Goal: Transaction & Acquisition: Purchase product/service

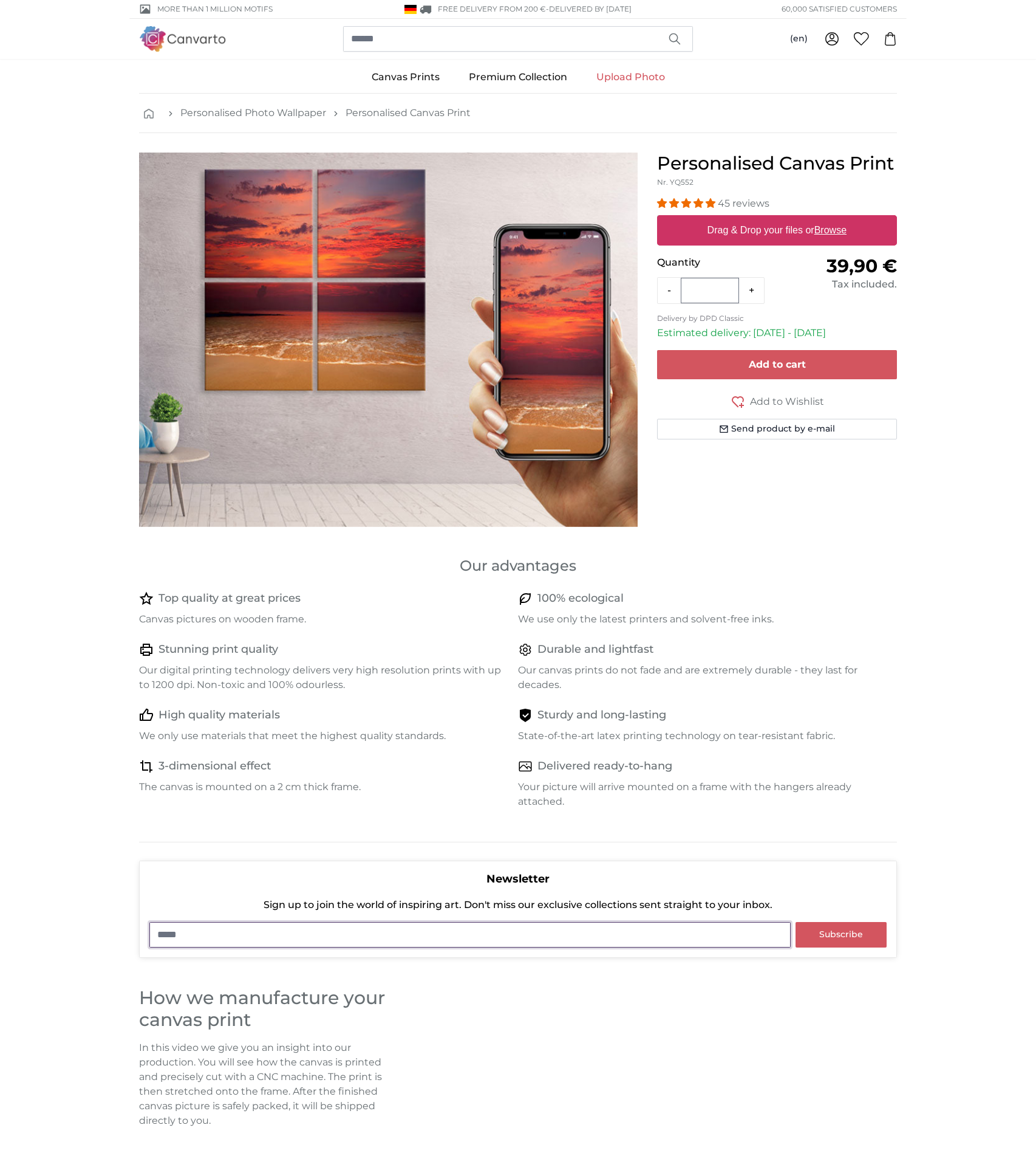
click at [231, 928] on input "email" at bounding box center [470, 934] width 642 height 26
type input "**********"
click at [839, 935] on span "Subscribe" at bounding box center [841, 934] width 44 height 11
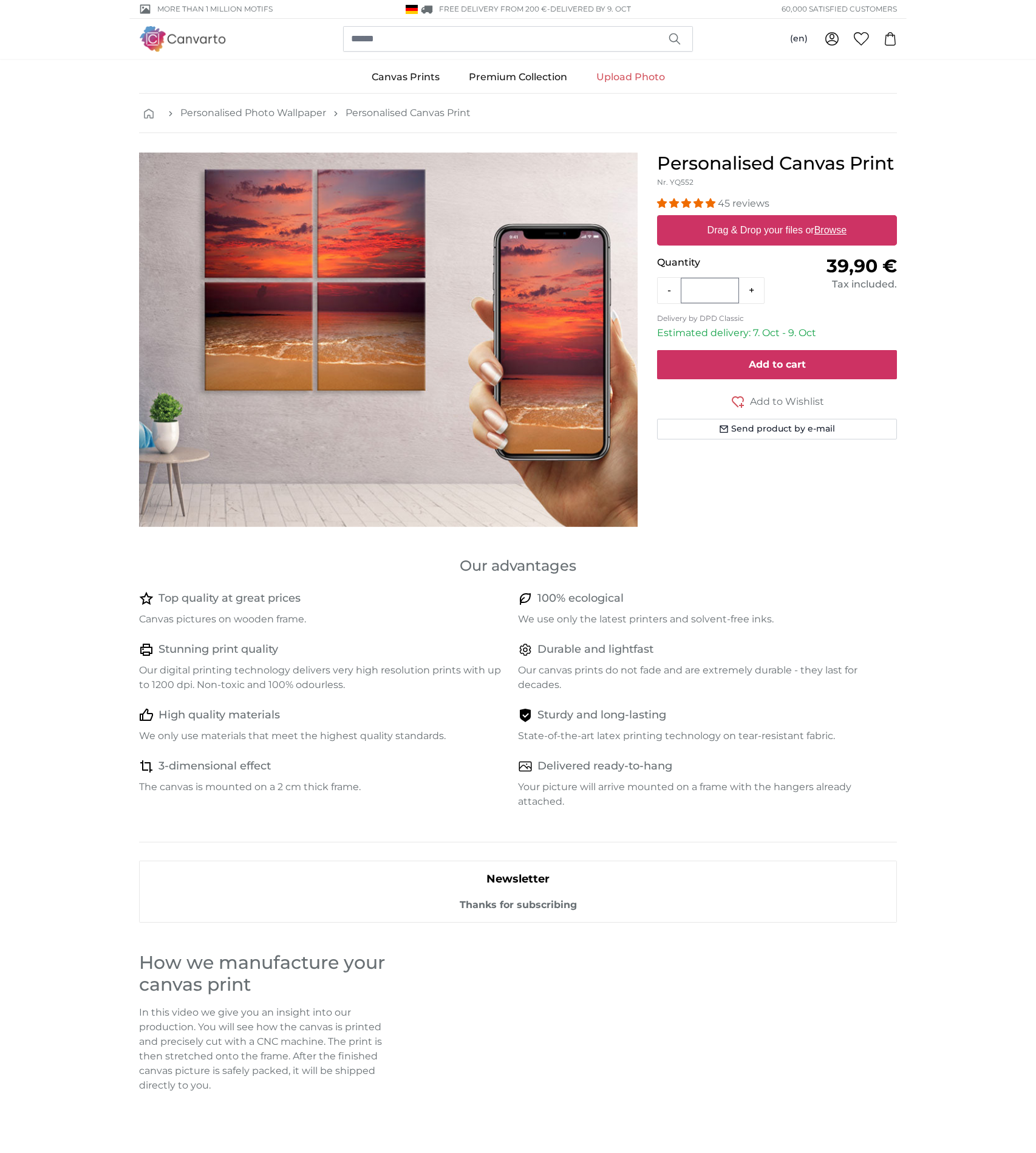
click at [772, 363] on span "Add to cart" at bounding box center [777, 364] width 57 height 11
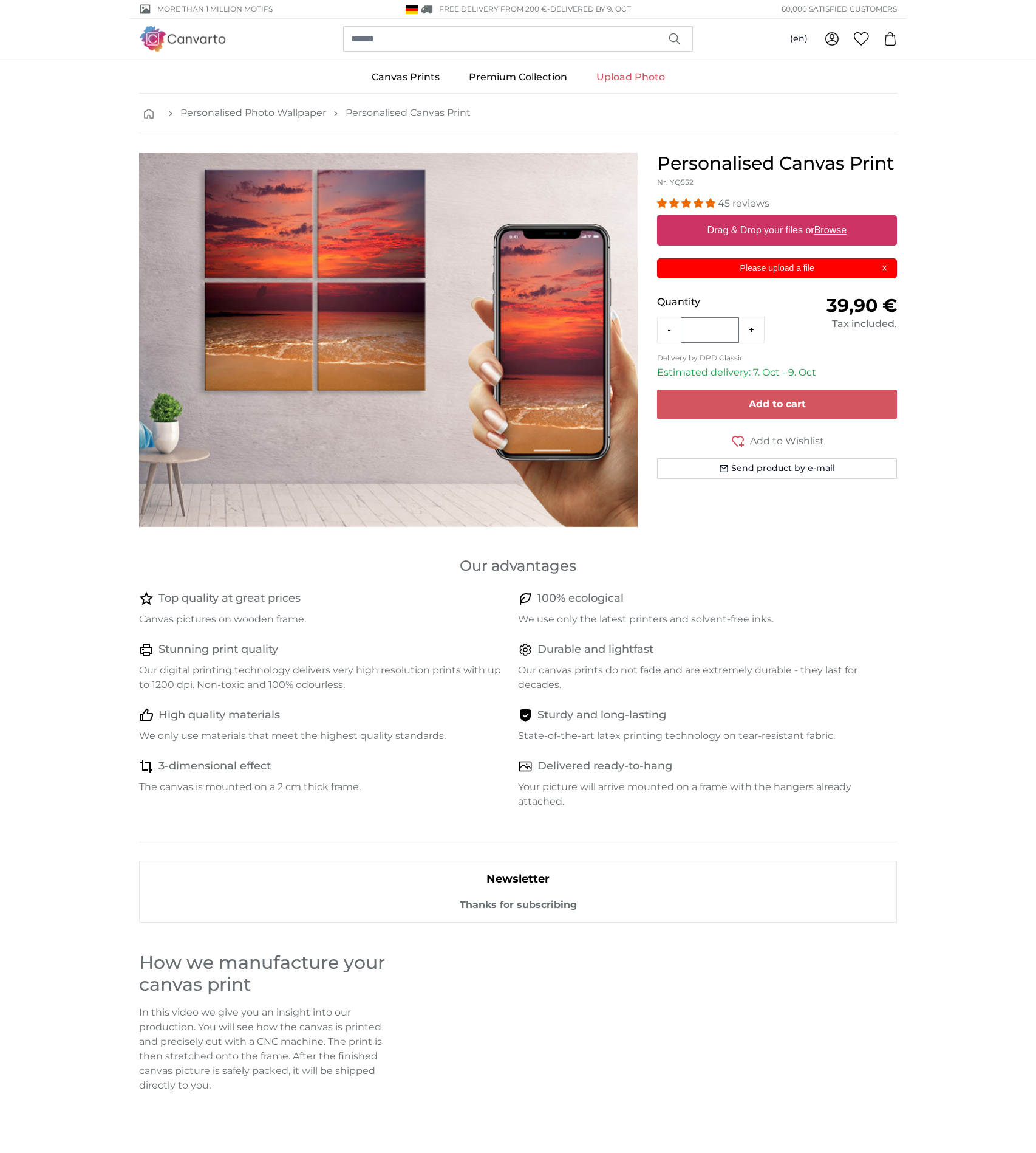
click at [877, 532] on div "Personalised Canvas Print Nr. YQ552 45 reviews Size 40 x 30 cm 39,90 € 60 x 45 …" at bounding box center [777, 344] width 260 height 384
click at [635, 78] on link "Upload Photo" at bounding box center [630, 77] width 98 height 31
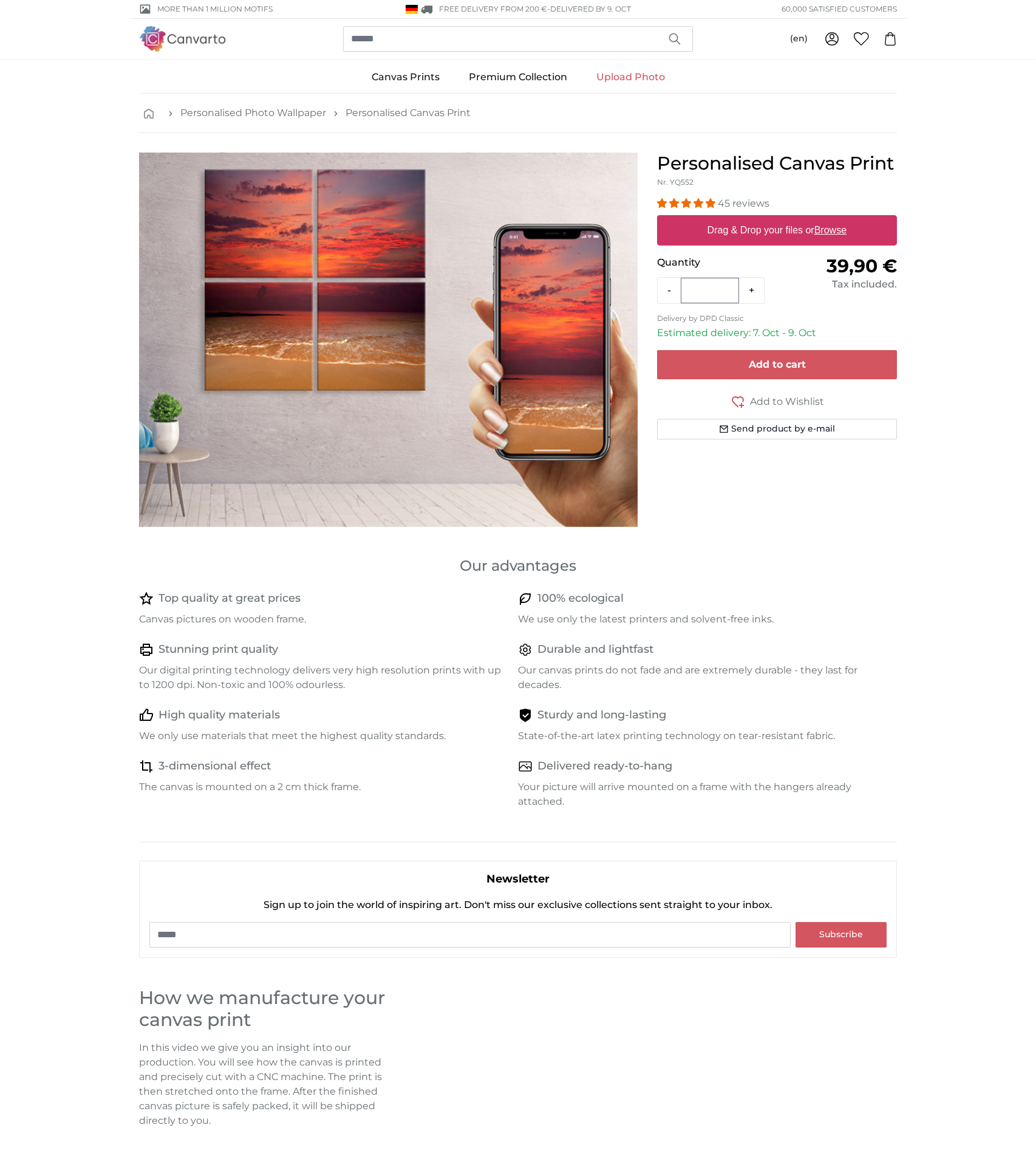
click at [700, 162] on h1 "Personalised Canvas Print" at bounding box center [776, 163] width 240 height 22
click at [190, 36] on img at bounding box center [183, 38] width 87 height 25
click at [827, 229] on u "Browse" at bounding box center [830, 229] width 32 height 10
click at [827, 219] on input "Drag & Drop your files or Browse" at bounding box center [776, 217] width 240 height 4
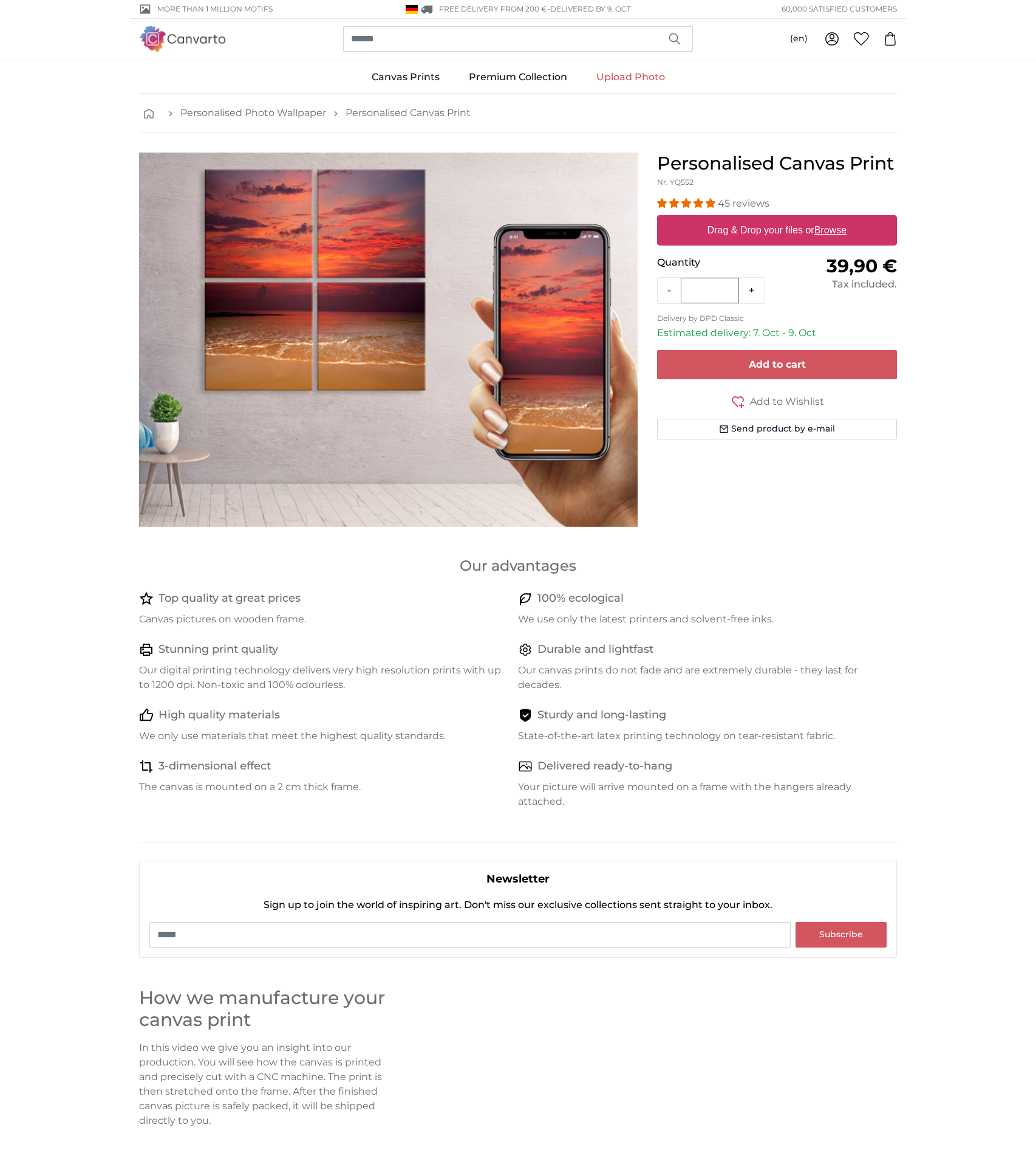
type input "**********"
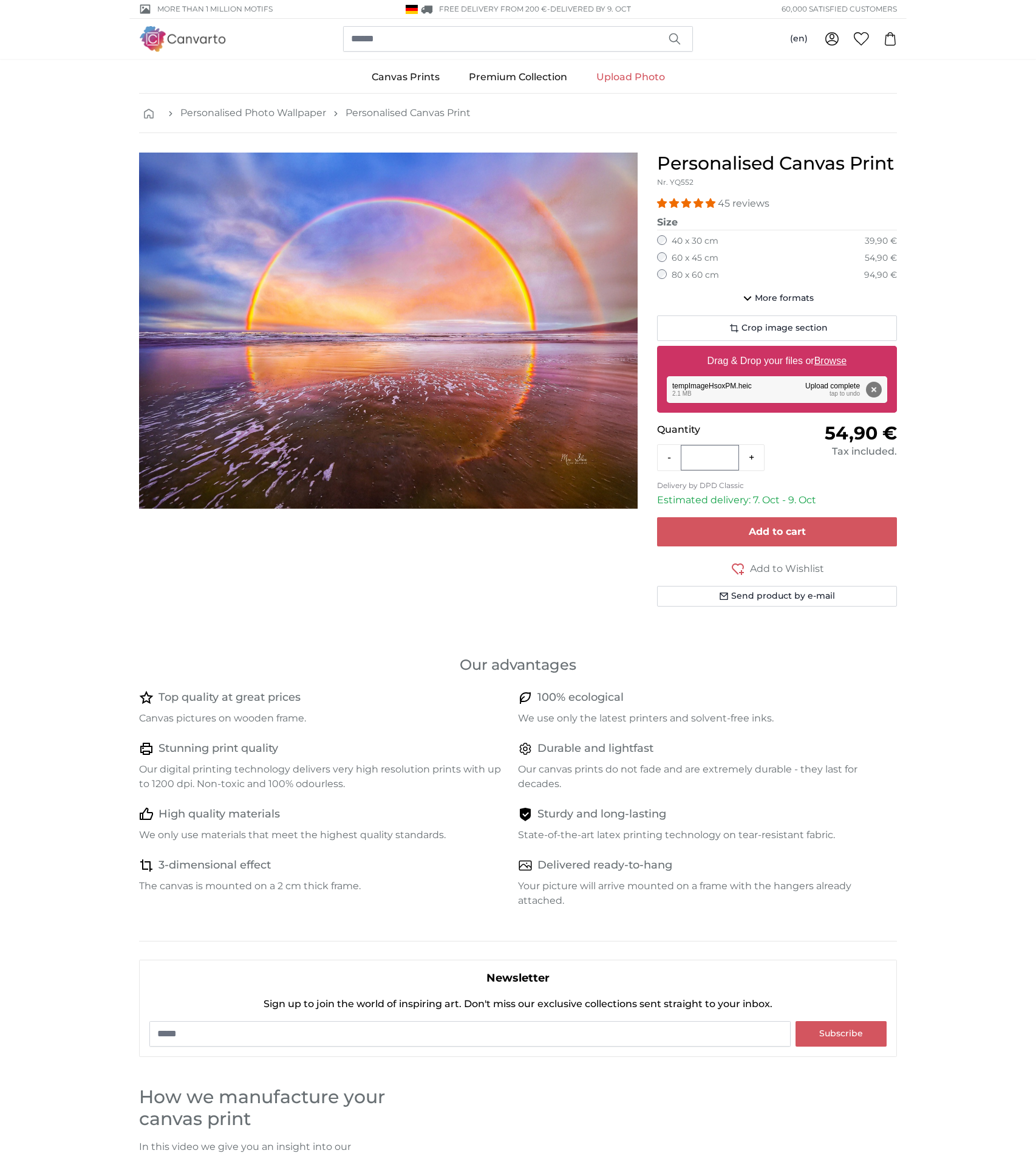
scroll to position [1, 0]
click at [799, 321] on span "Crop image section" at bounding box center [784, 327] width 86 height 12
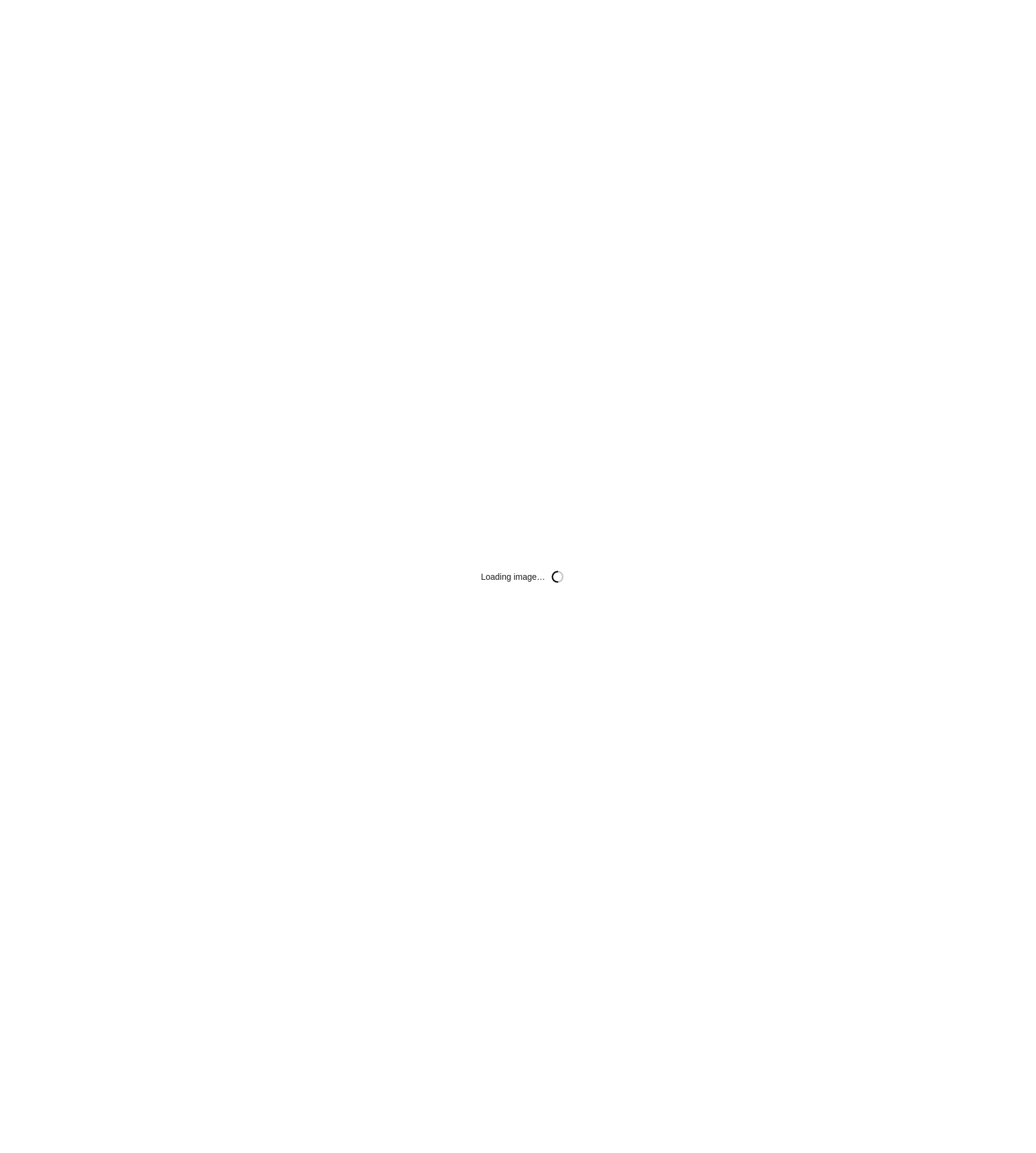
scroll to position [1, 0]
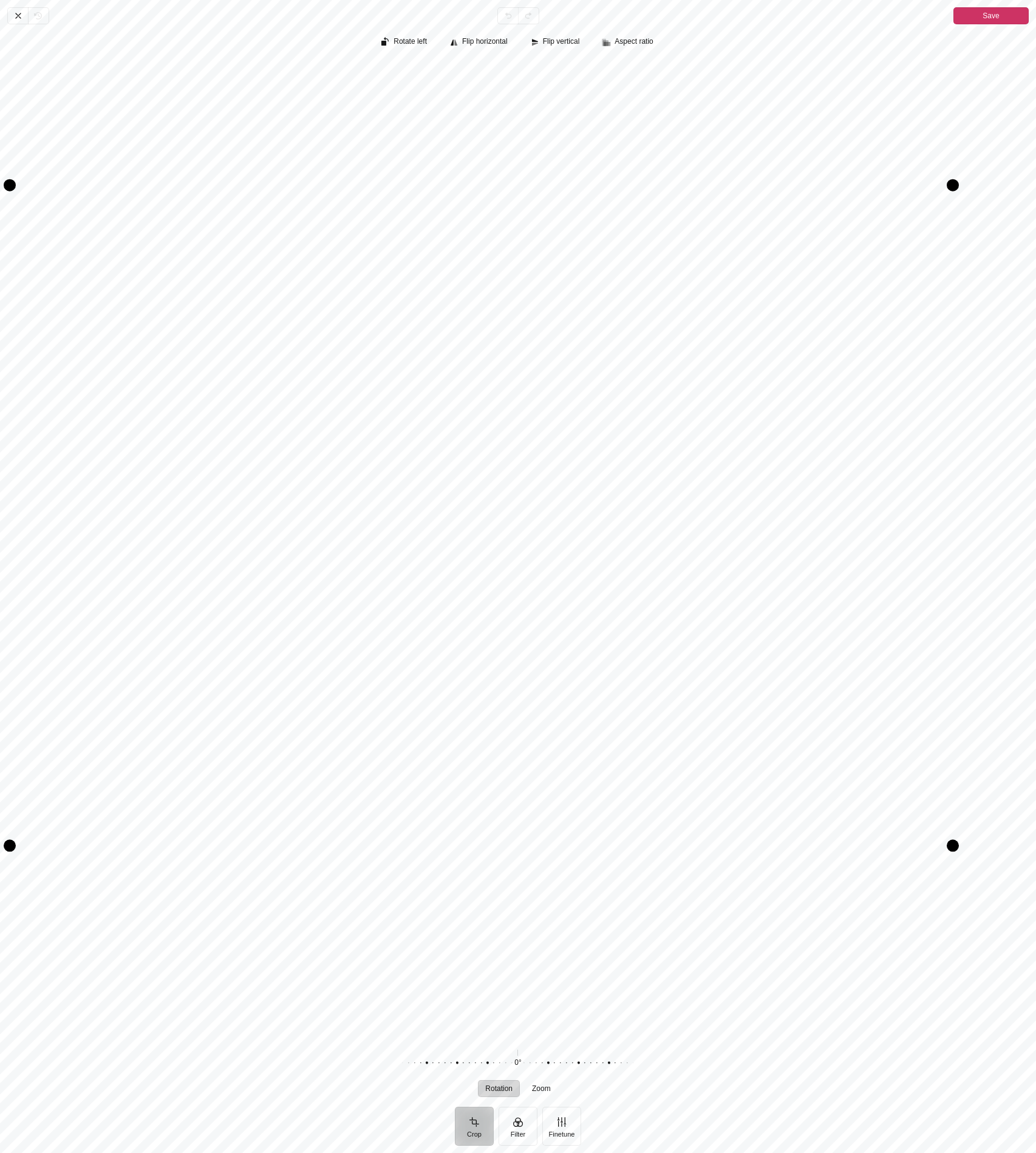
drag, startPoint x: 1029, startPoint y: 913, endPoint x: 955, endPoint y: 848, distance: 98.5
click at [955, 848] on div "Pintura" at bounding box center [953, 845] width 12 height 12
drag, startPoint x: 12, startPoint y: 187, endPoint x: 74, endPoint y: 239, distance: 80.9
click at [74, 239] on div "Pintura" at bounding box center [72, 238] width 12 height 12
click at [554, 1129] on button "Finetune" at bounding box center [561, 1126] width 39 height 39
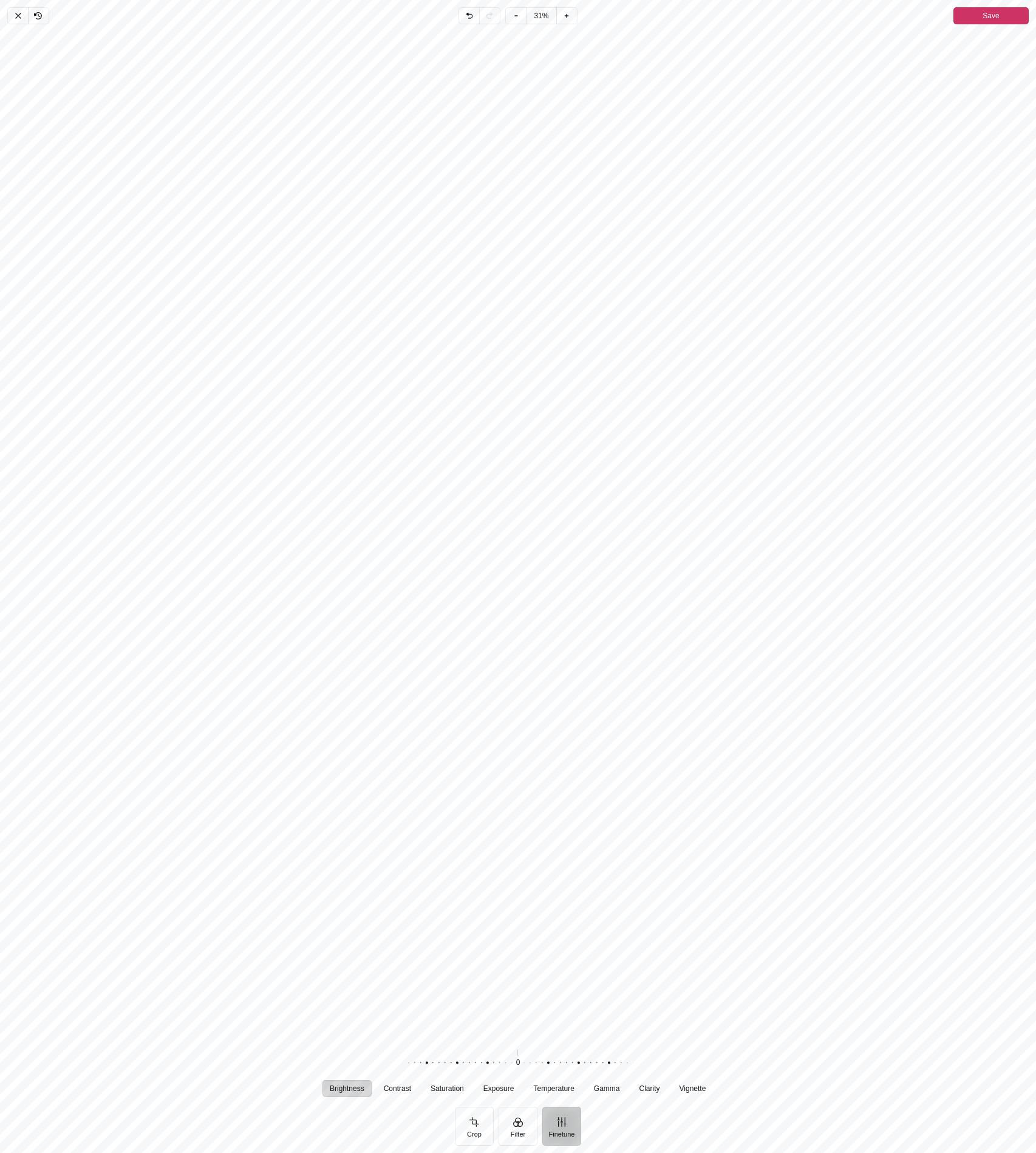
click at [998, 21] on span "Save" at bounding box center [991, 15] width 16 height 14
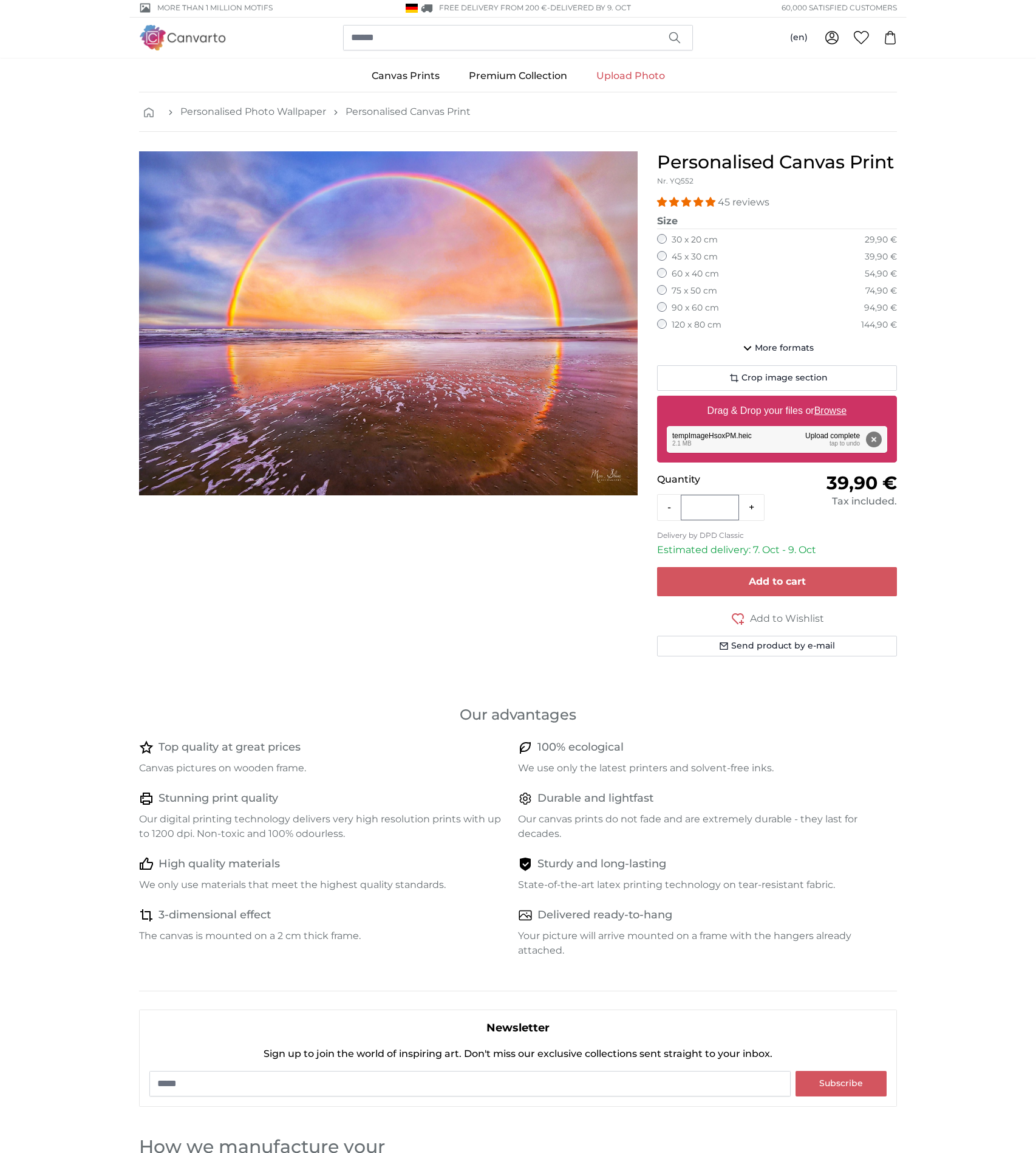
scroll to position [2, 0]
click at [773, 347] on span "More formats" at bounding box center [785, 347] width 59 height 12
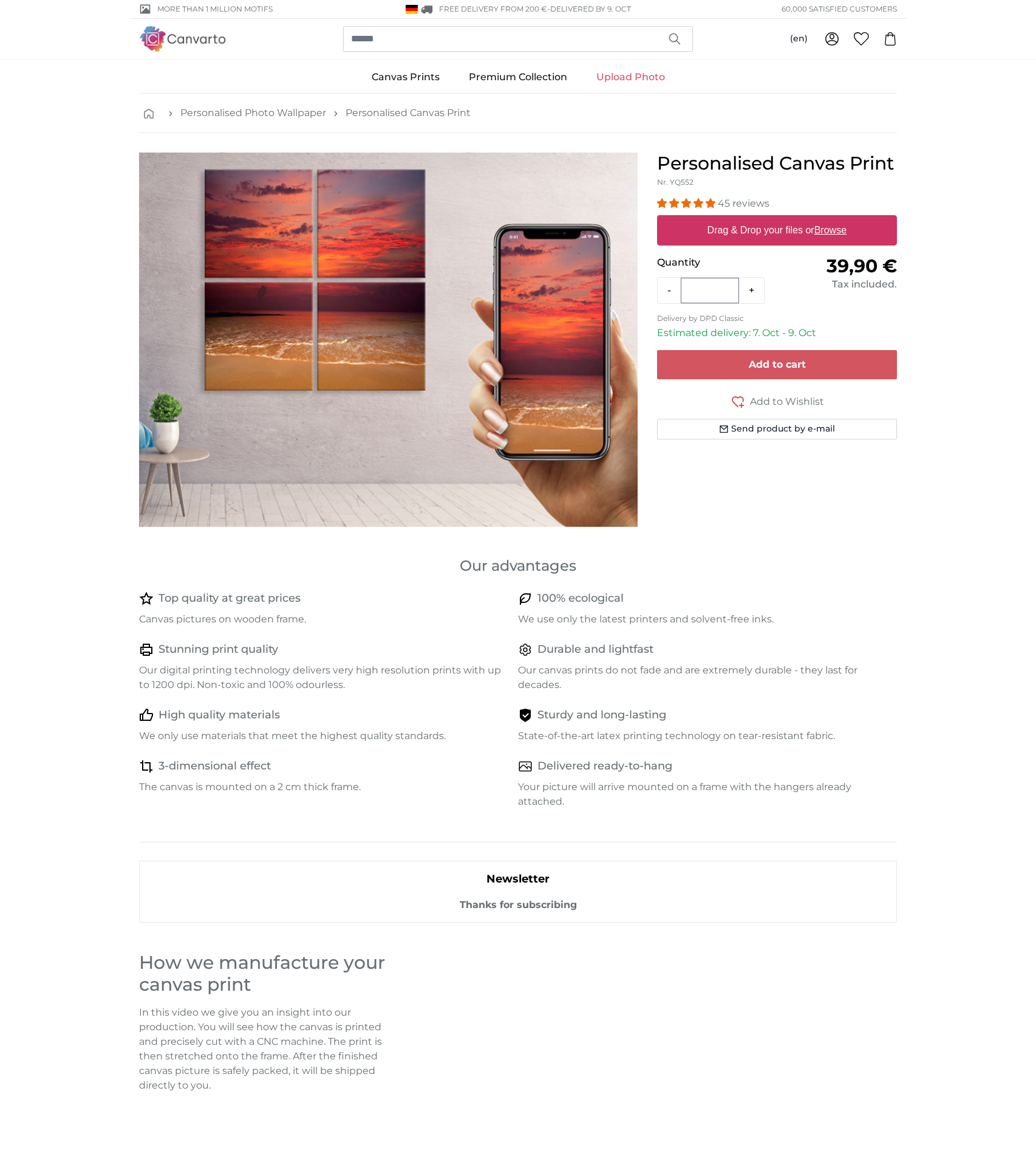
click at [755, 228] on label "Drag & Drop your files or Browse" at bounding box center [776, 230] width 149 height 25
click at [755, 219] on input "Drag & Drop your files or Browse" at bounding box center [776, 217] width 240 height 4
type input "**********"
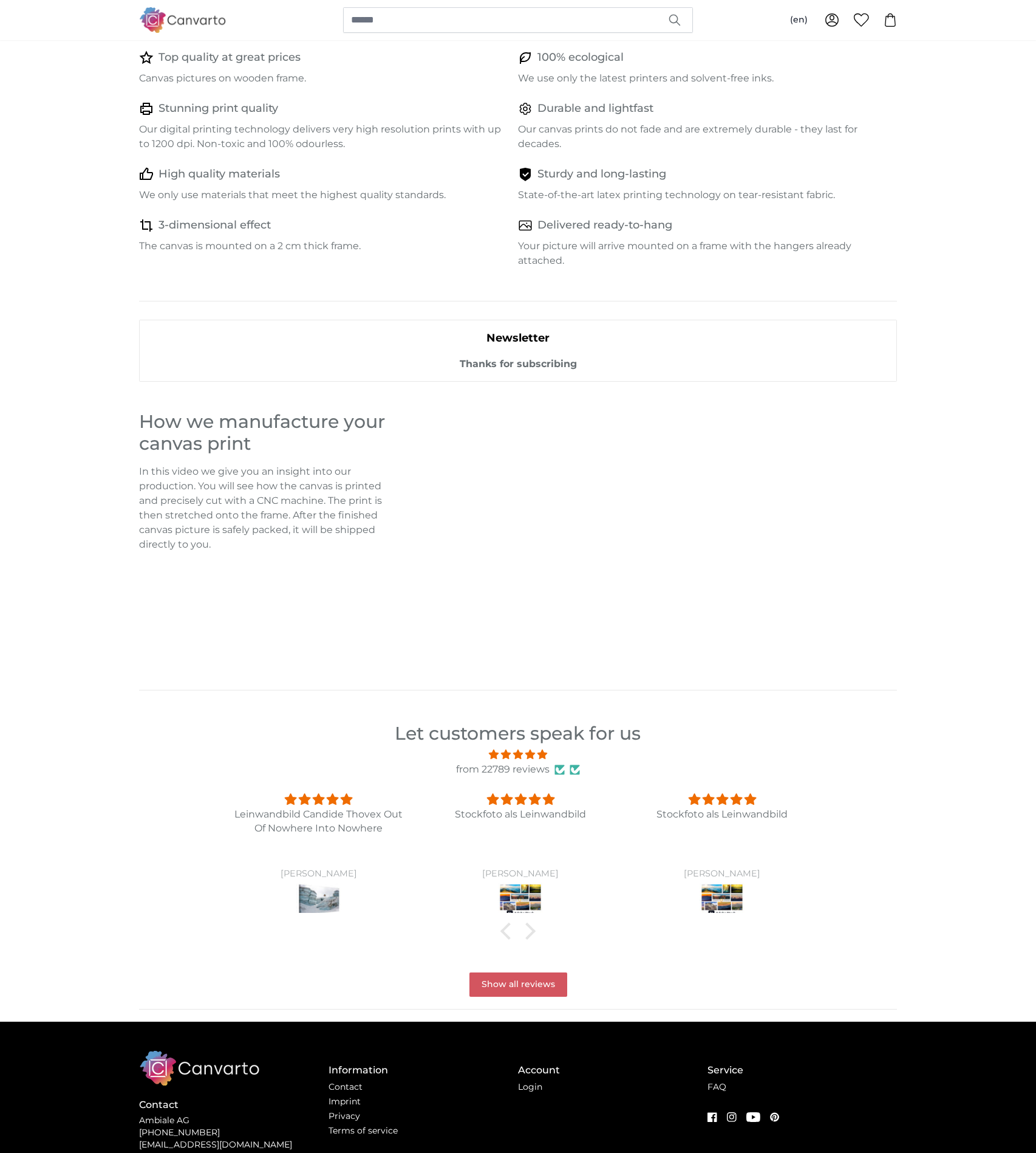
scroll to position [541, 0]
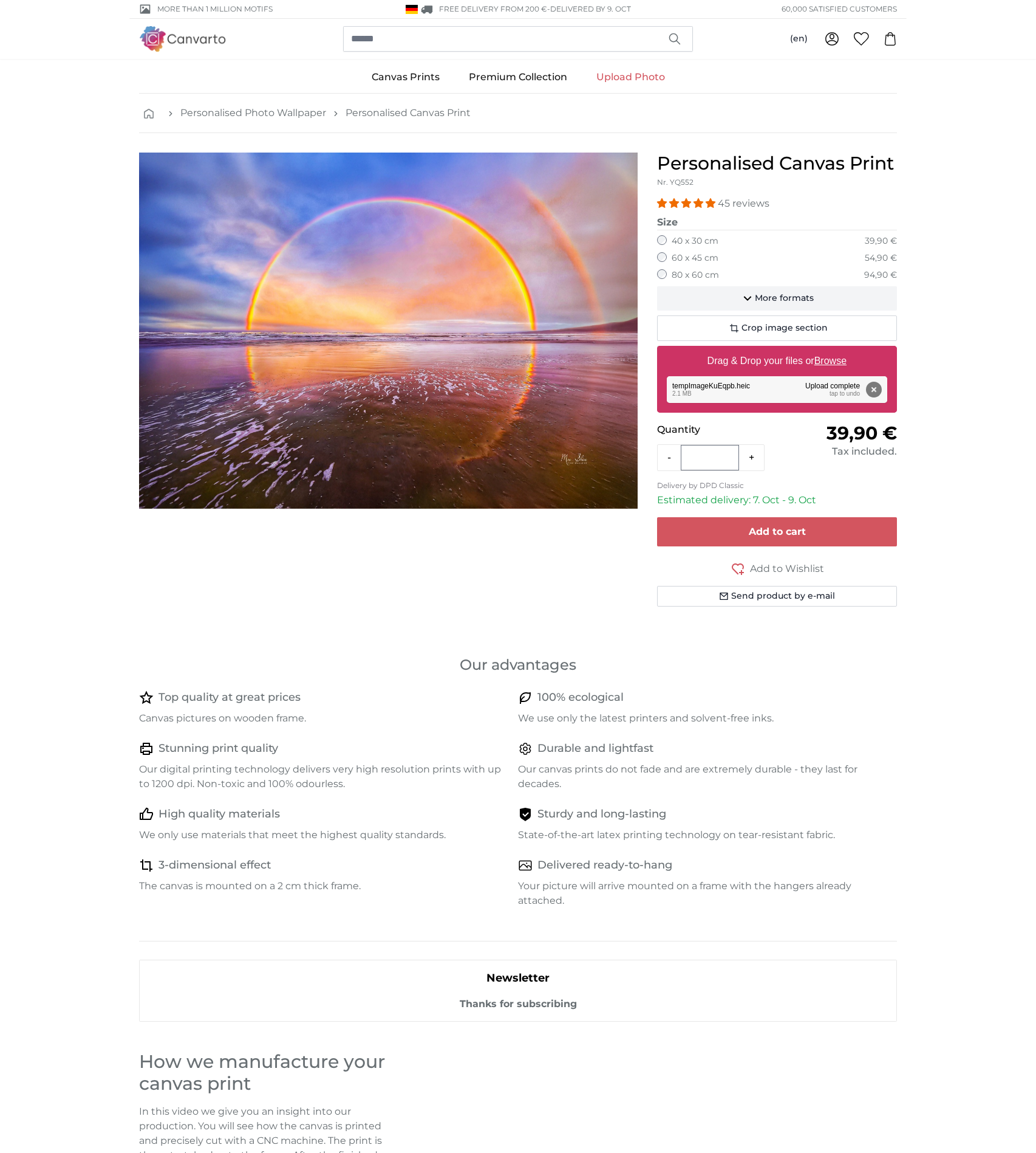
click at [752, 298] on icon "button" at bounding box center [747, 298] width 14 height 14
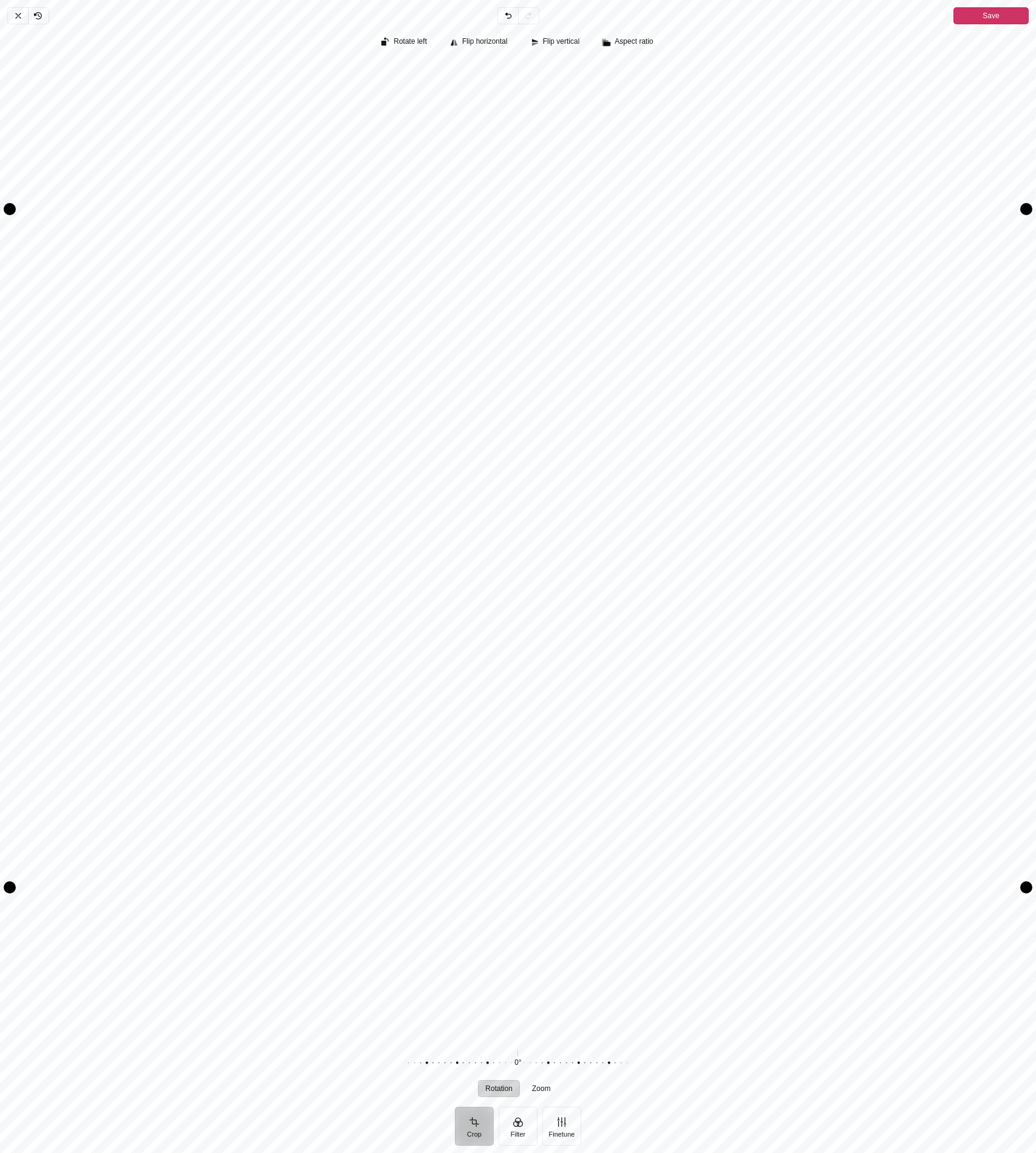
click at [981, 17] on button "Save" at bounding box center [991, 16] width 75 height 17
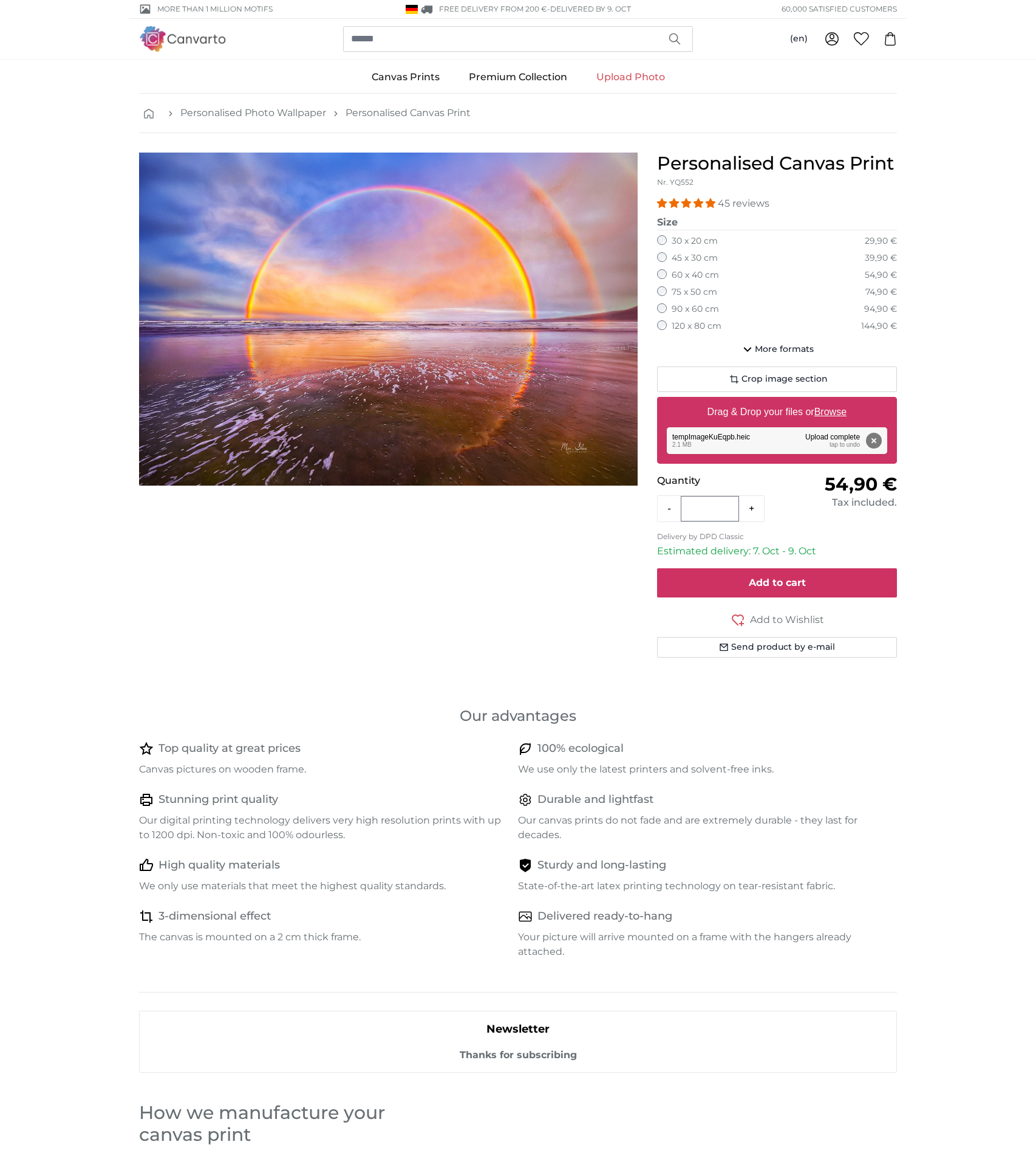
click at [772, 578] on span "Add to cart" at bounding box center [777, 582] width 57 height 11
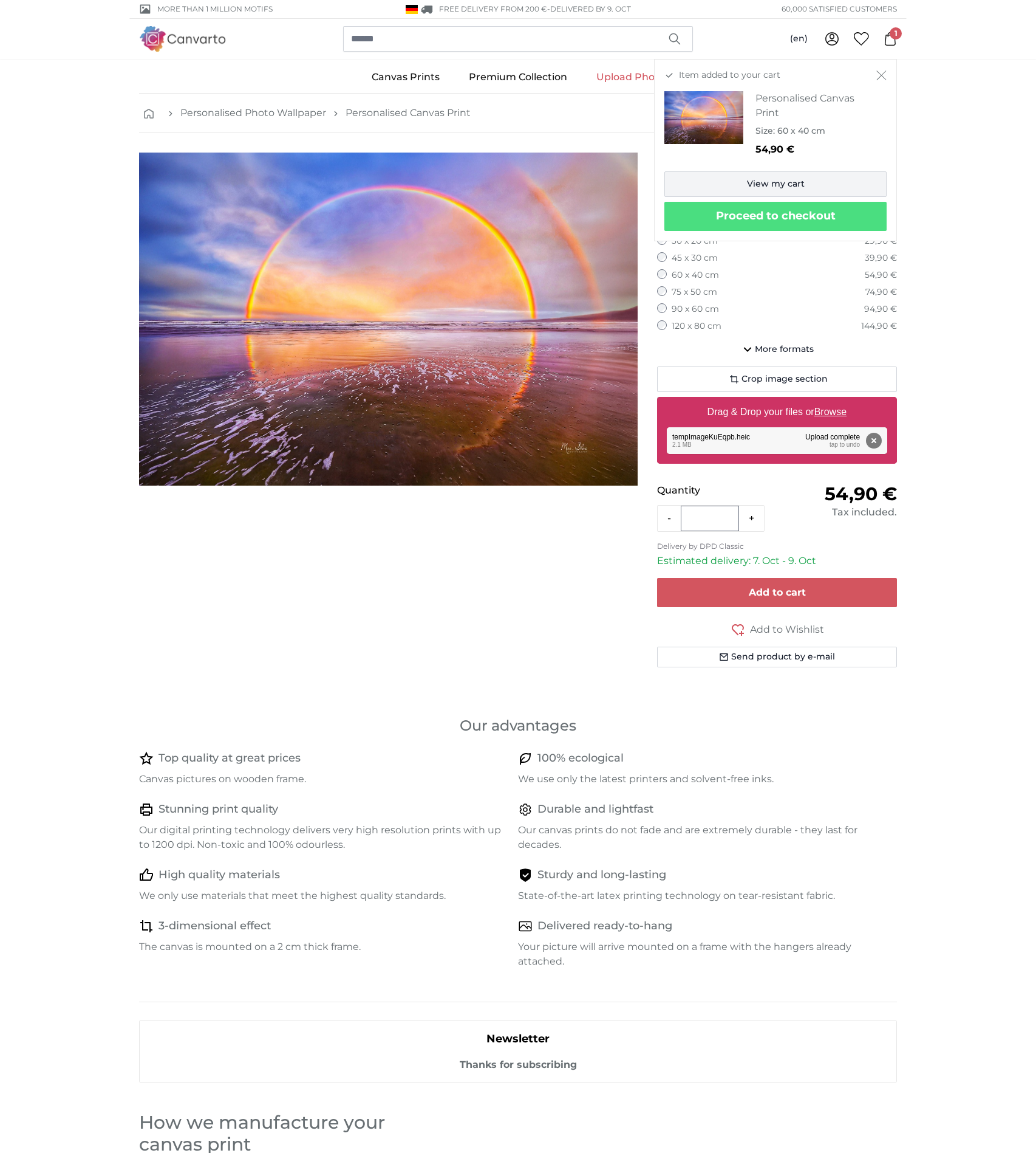
click at [777, 181] on link "View my cart" at bounding box center [775, 184] width 223 height 26
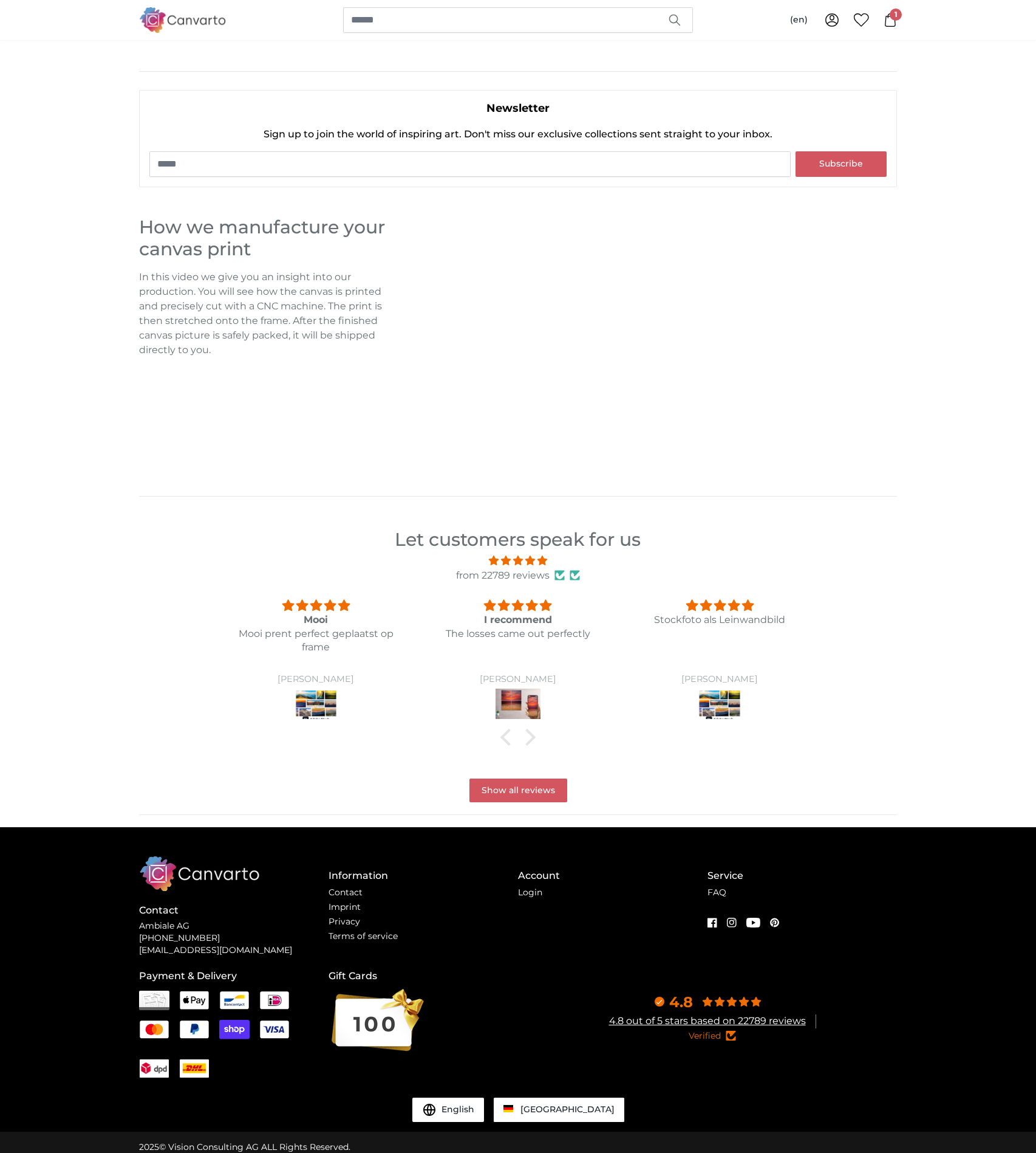
scroll to position [920, 0]
click at [715, 888] on link "FAQ" at bounding box center [718, 893] width 19 height 11
